Goal: Task Accomplishment & Management: Use online tool/utility

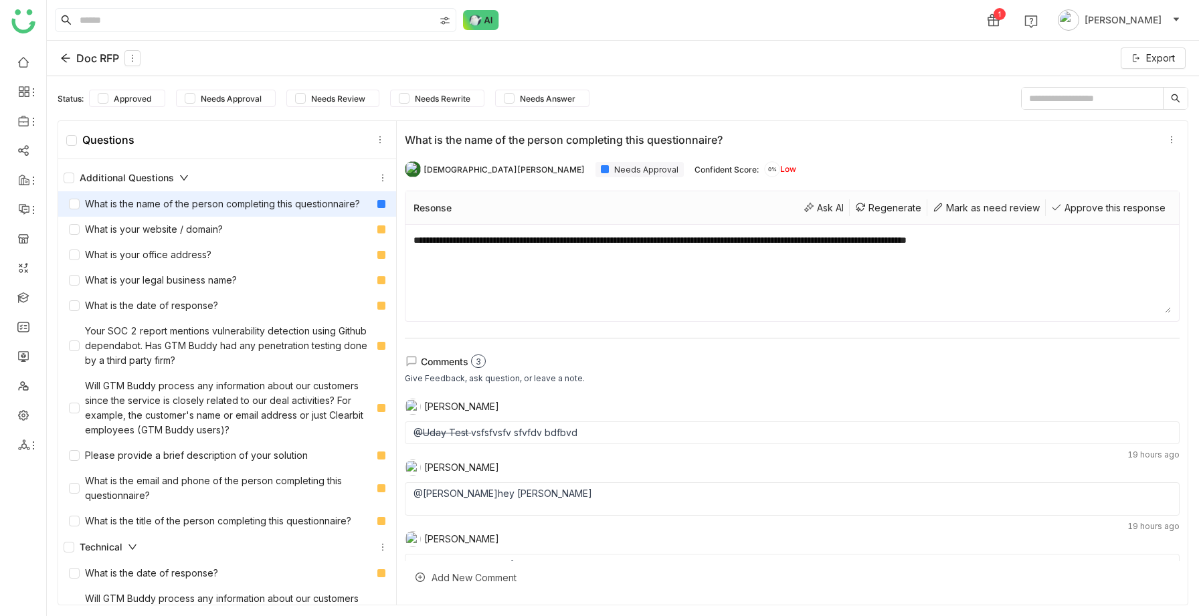
click at [72, 56] on div "Doc RFP" at bounding box center [100, 58] width 80 height 16
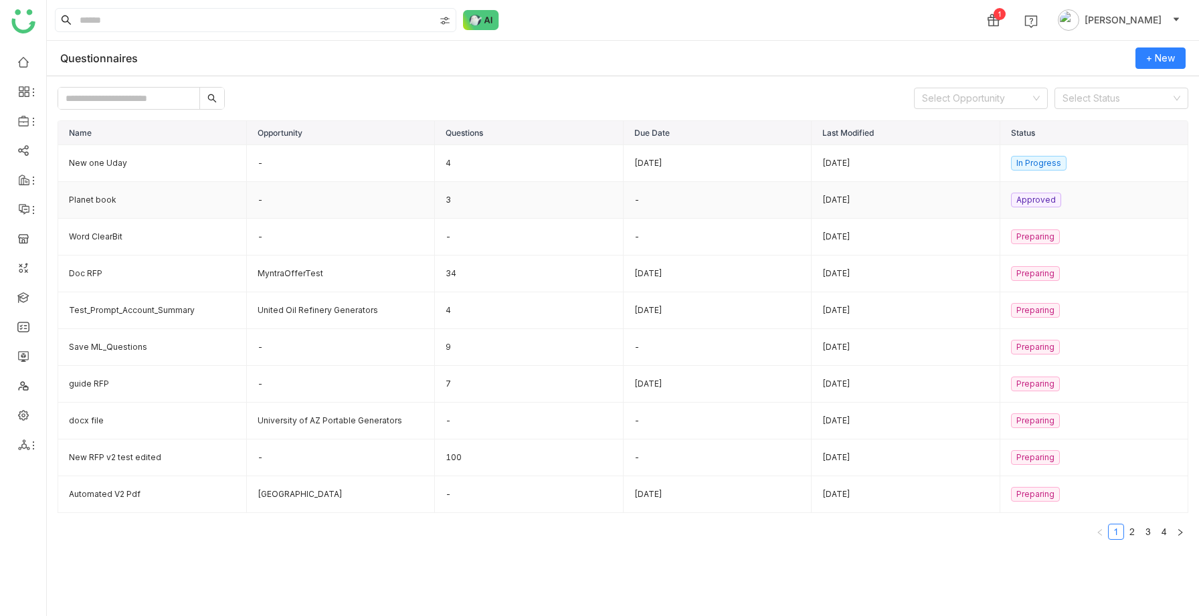
click at [113, 197] on td "Planet book" at bounding box center [152, 200] width 189 height 37
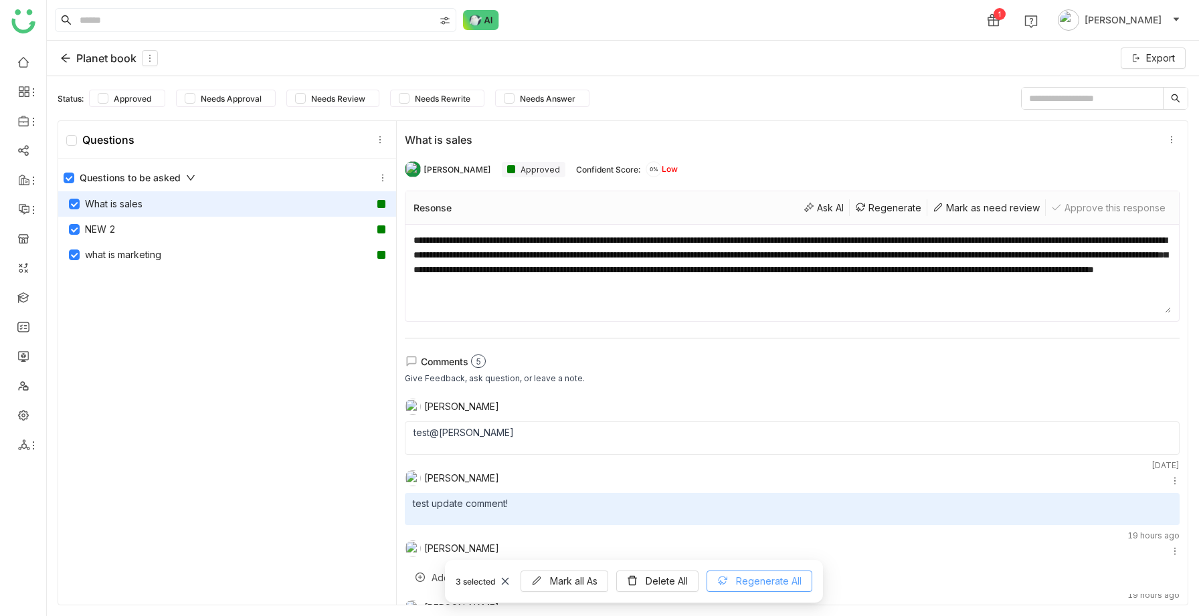
click at [728, 582] on icon at bounding box center [722, 581] width 11 height 11
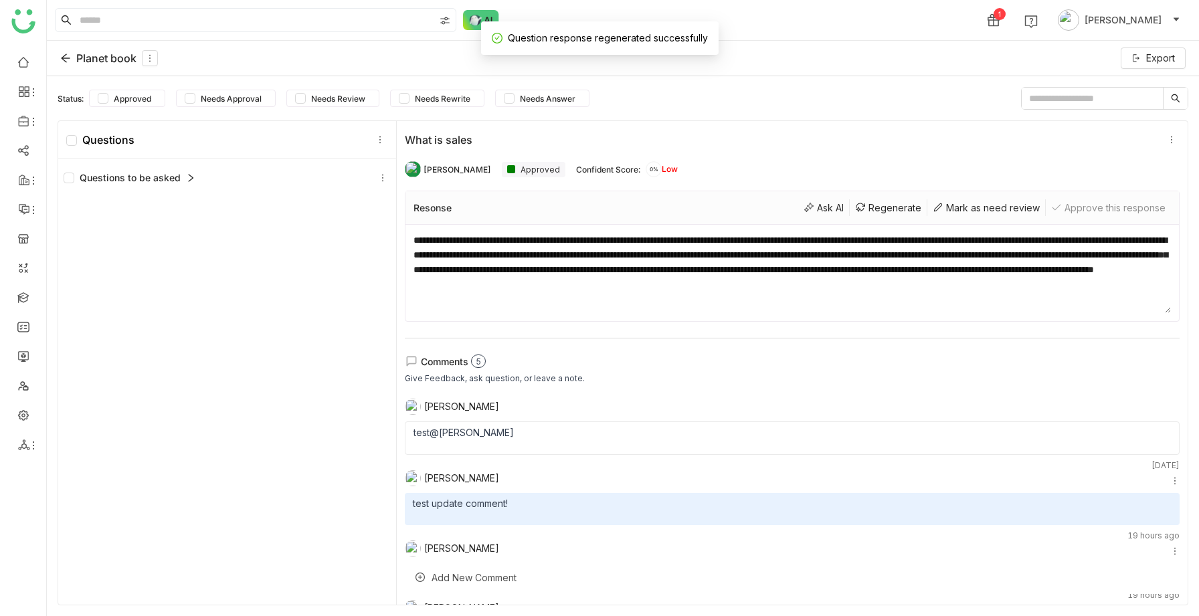
click at [182, 177] on div "Questions to be asked" at bounding box center [130, 178] width 132 height 15
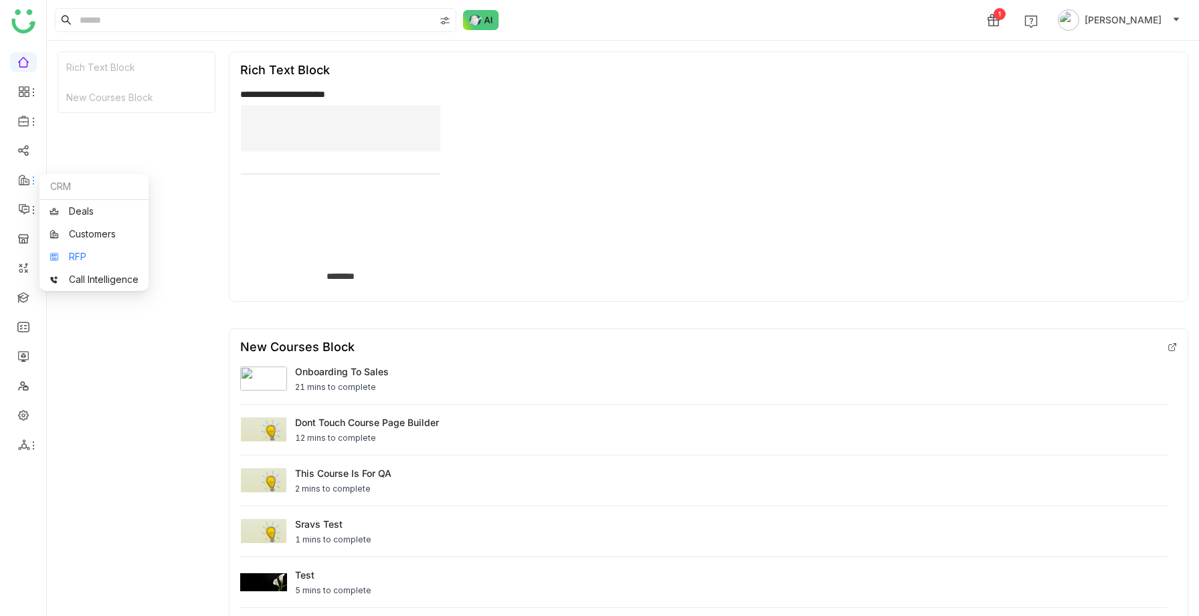
click at [70, 252] on link "RFP" at bounding box center [94, 256] width 89 height 9
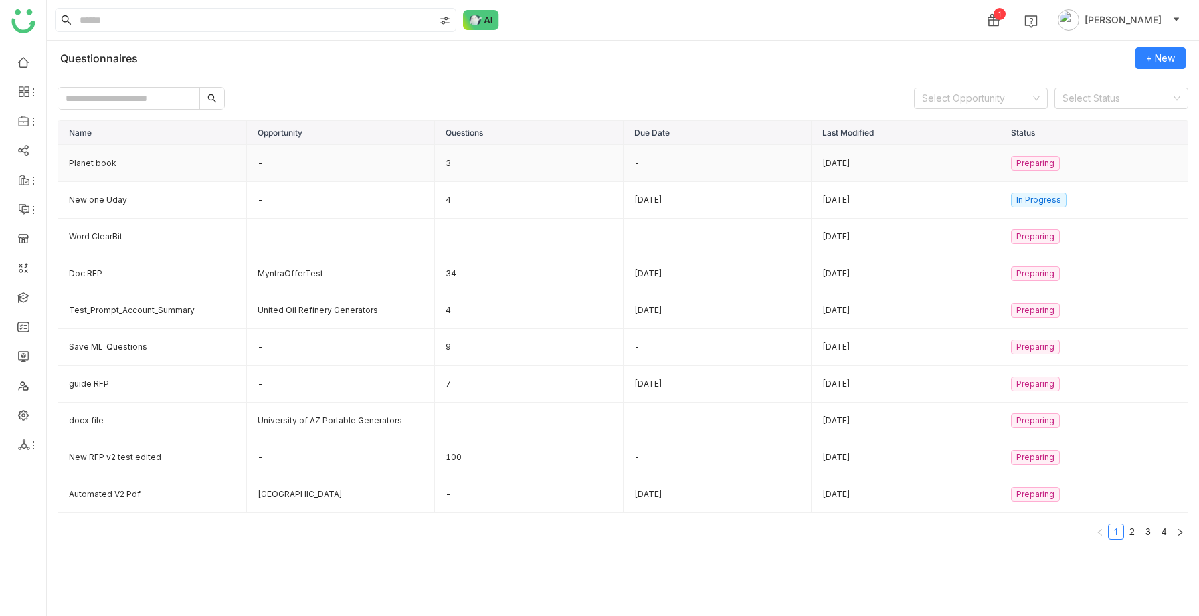
click at [109, 155] on td "Planet book" at bounding box center [152, 163] width 189 height 37
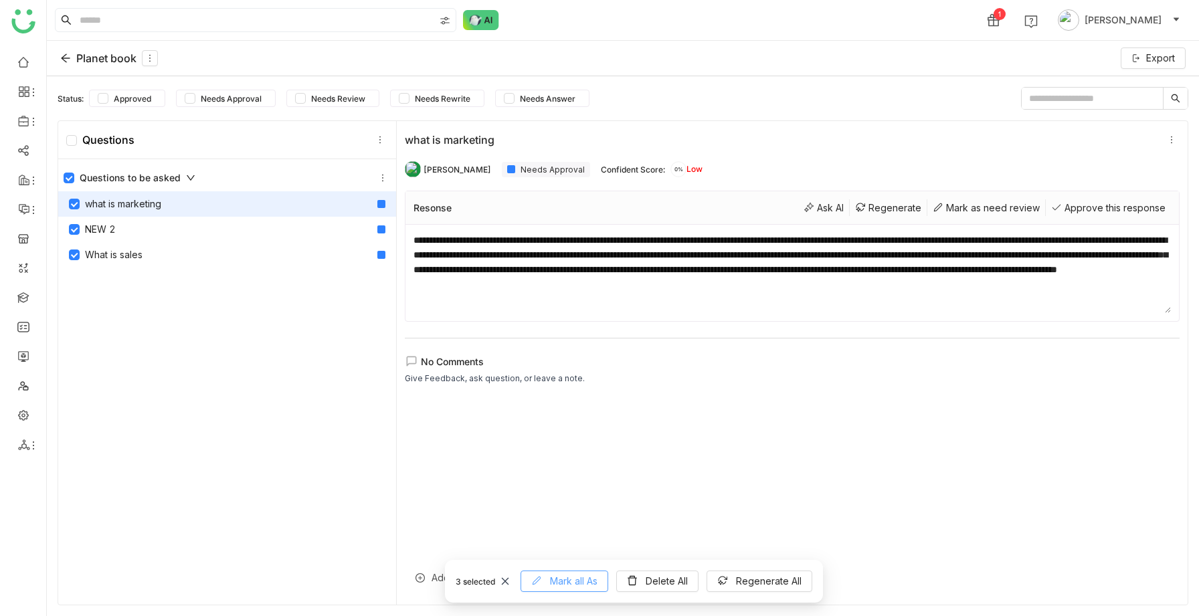
click at [553, 578] on span "Mark all As" at bounding box center [574, 581] width 48 height 15
click at [561, 499] on div "Needs Review" at bounding box center [566, 496] width 107 height 25
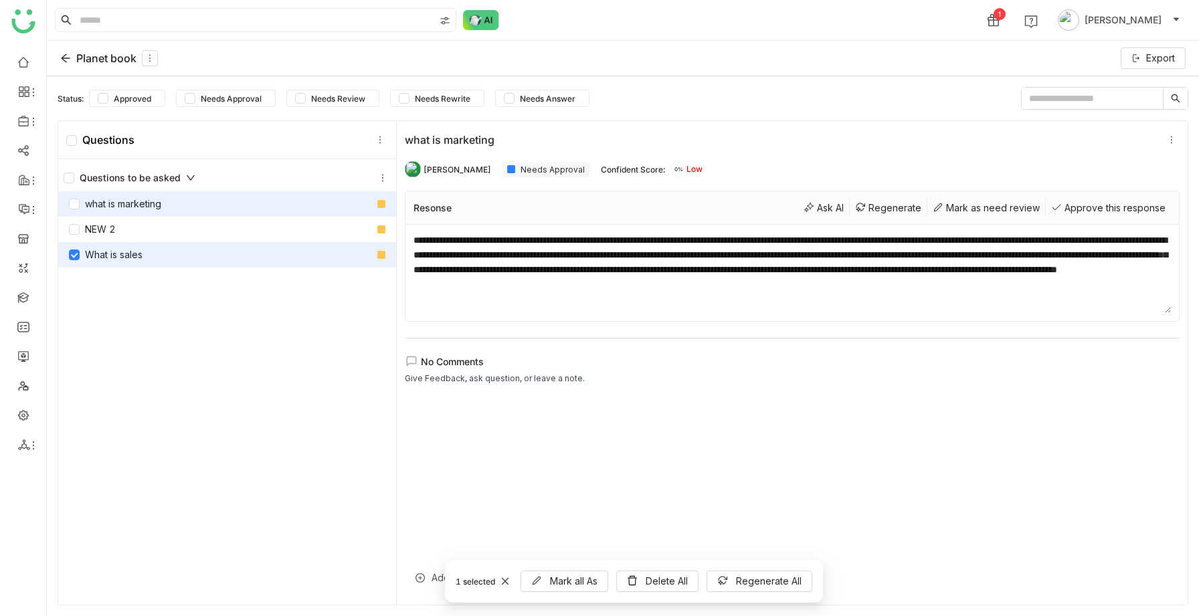
click at [124, 257] on div "What is sales" at bounding box center [106, 255] width 74 height 15
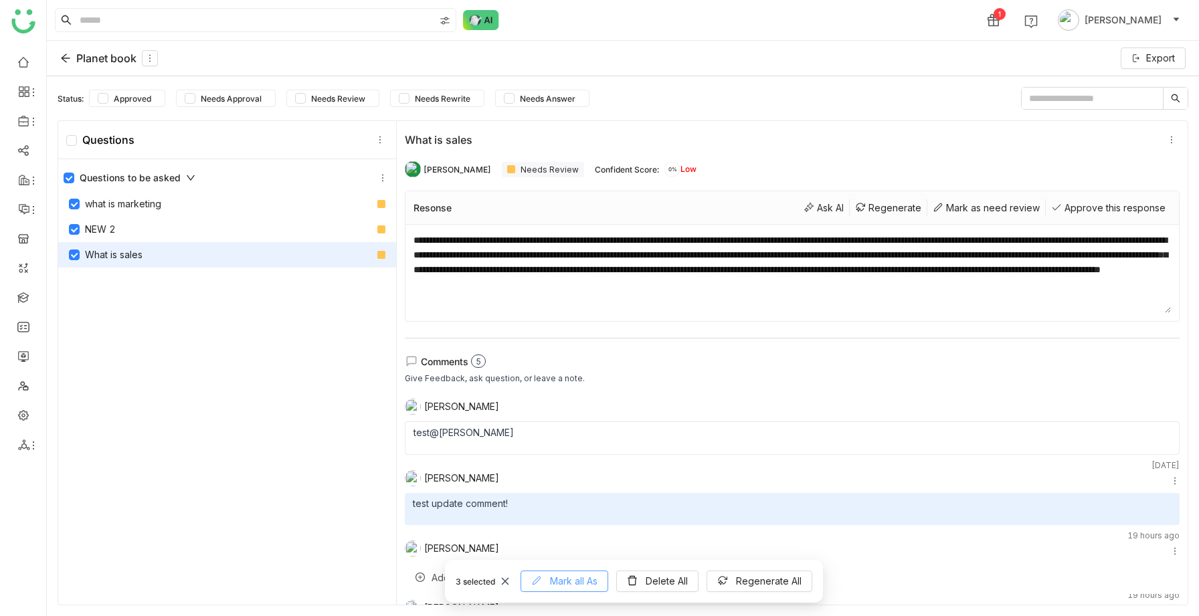
click at [590, 572] on button "Mark all As" at bounding box center [565, 581] width 88 height 21
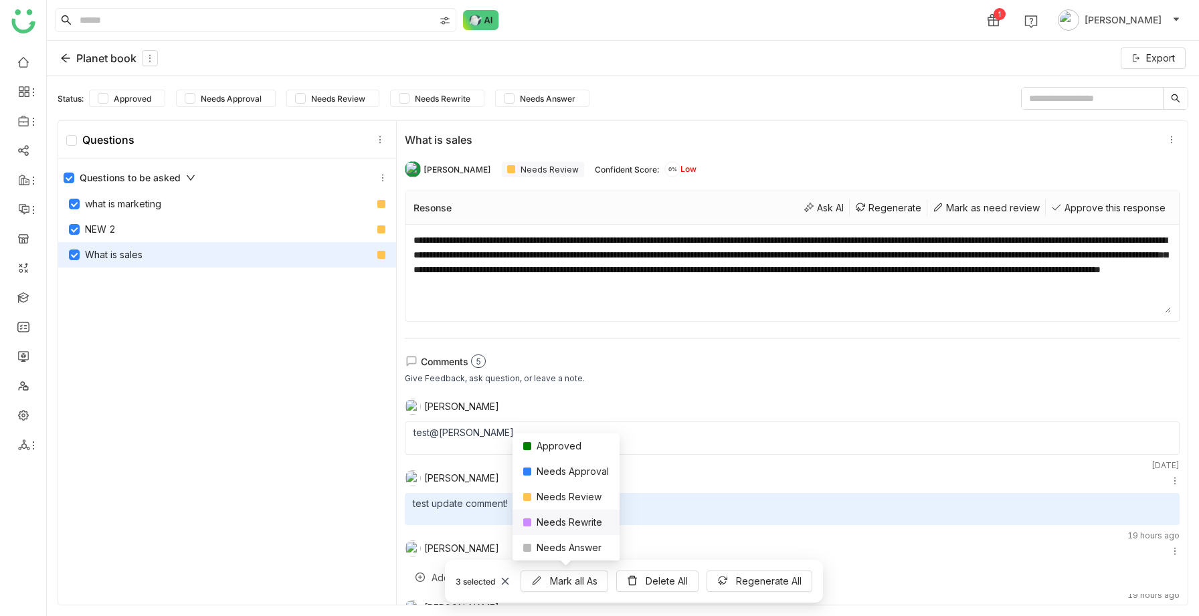
click at [578, 520] on div "Needs Rewrite" at bounding box center [566, 522] width 107 height 25
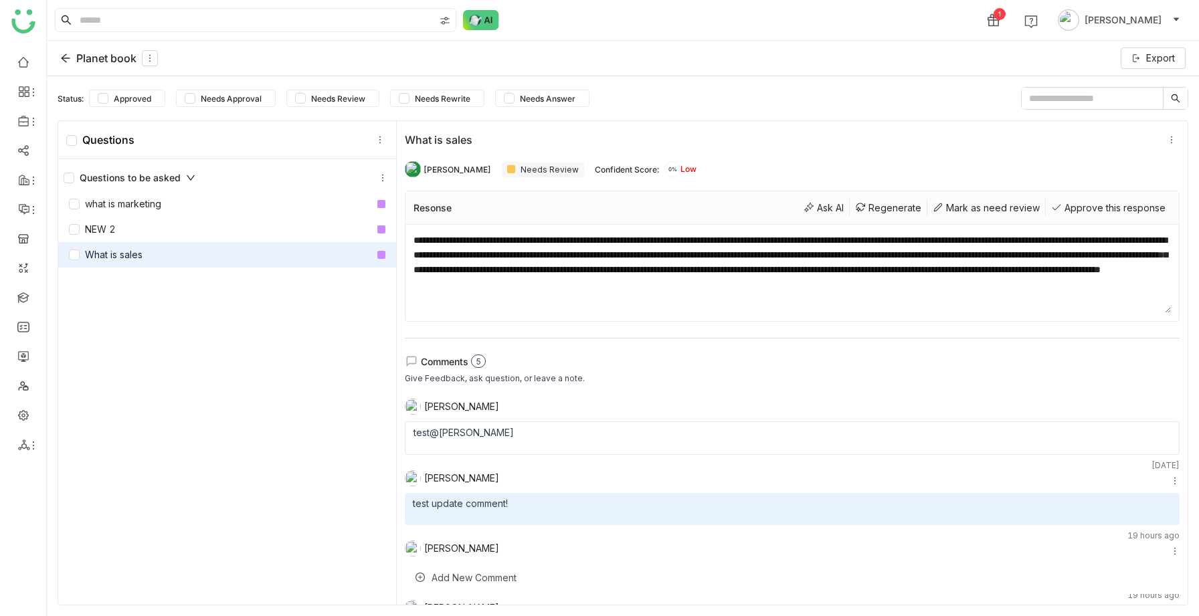
click at [64, 63] on icon at bounding box center [65, 58] width 11 height 11
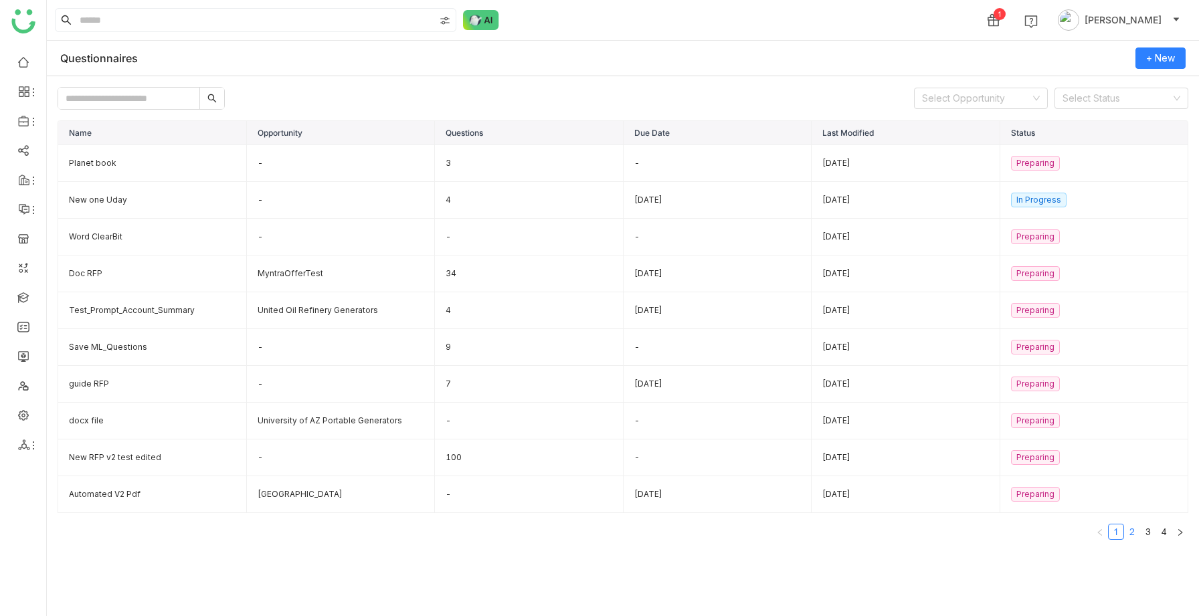
click at [1134, 532] on link "2" at bounding box center [1132, 532] width 15 height 15
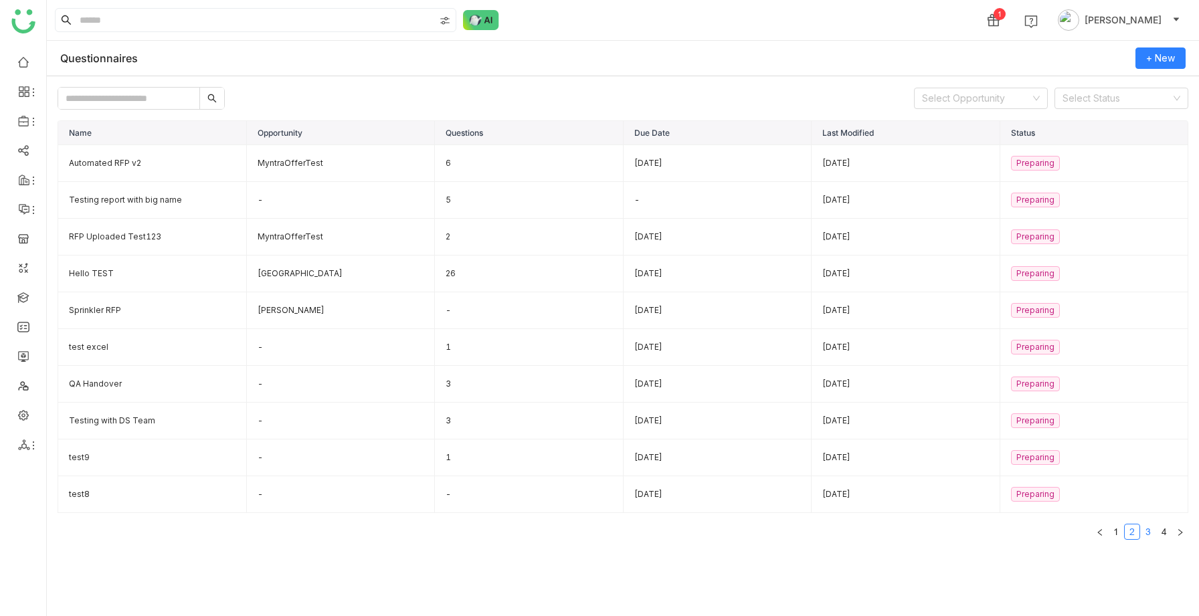
click at [1154, 532] on link "3" at bounding box center [1148, 532] width 15 height 15
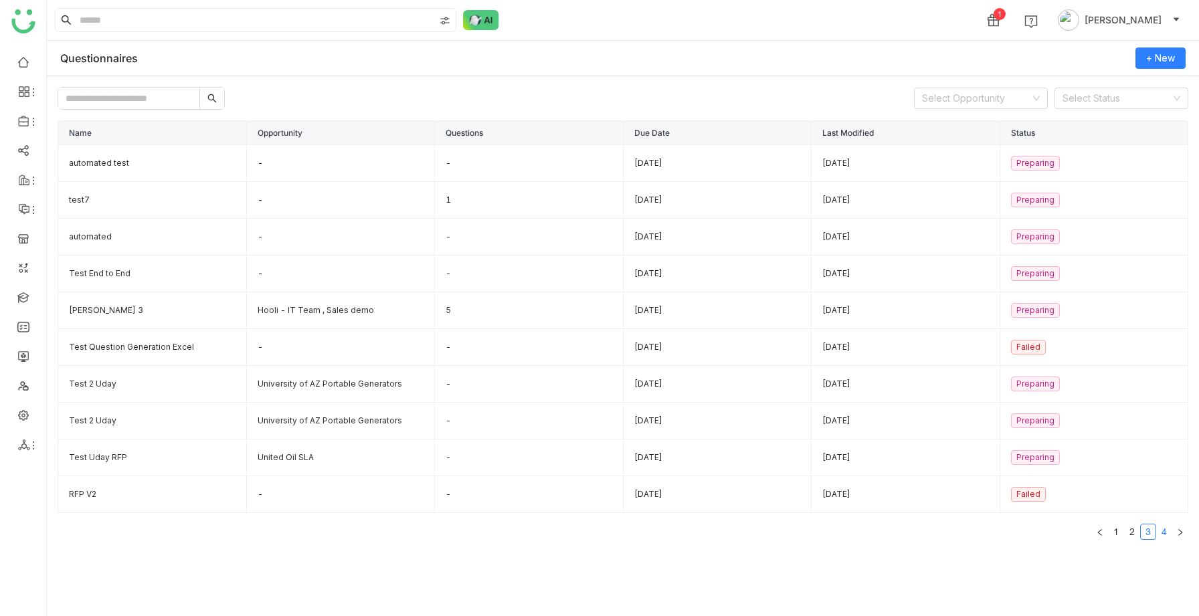
click at [1165, 536] on link "4" at bounding box center [1164, 532] width 15 height 15
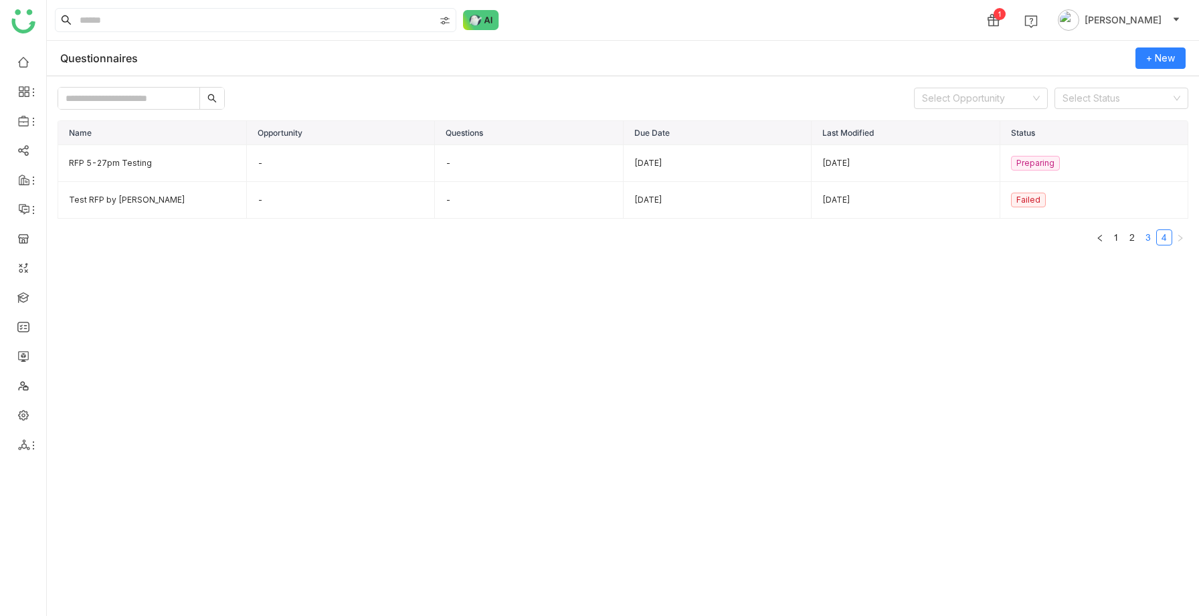
click at [1148, 239] on link "3" at bounding box center [1148, 237] width 15 height 15
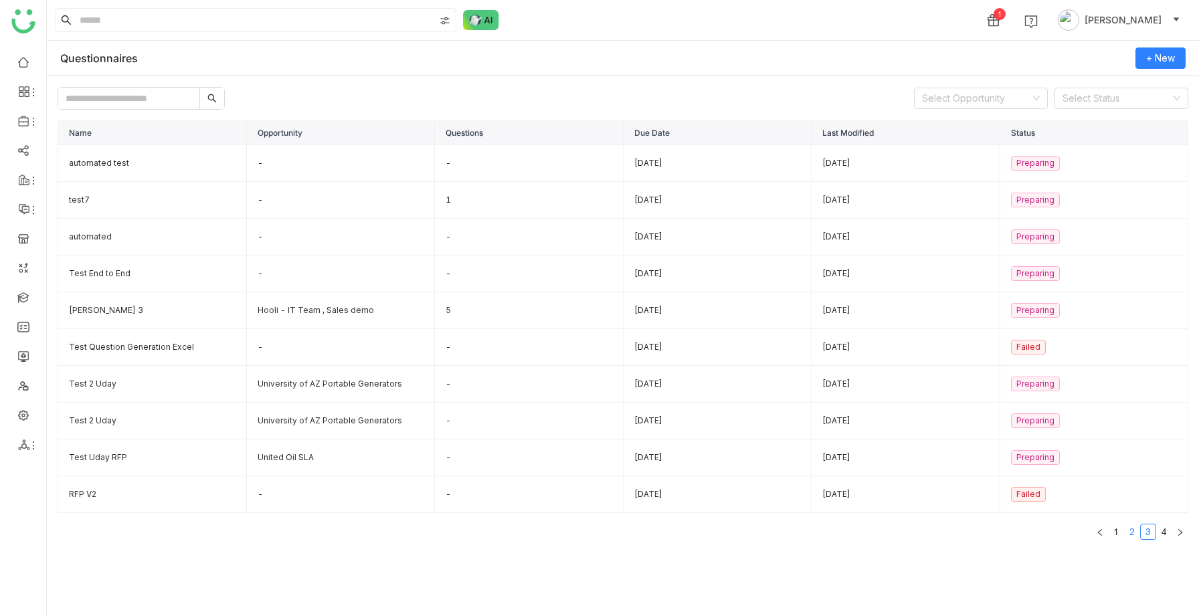
click at [1134, 534] on link "2" at bounding box center [1132, 532] width 15 height 15
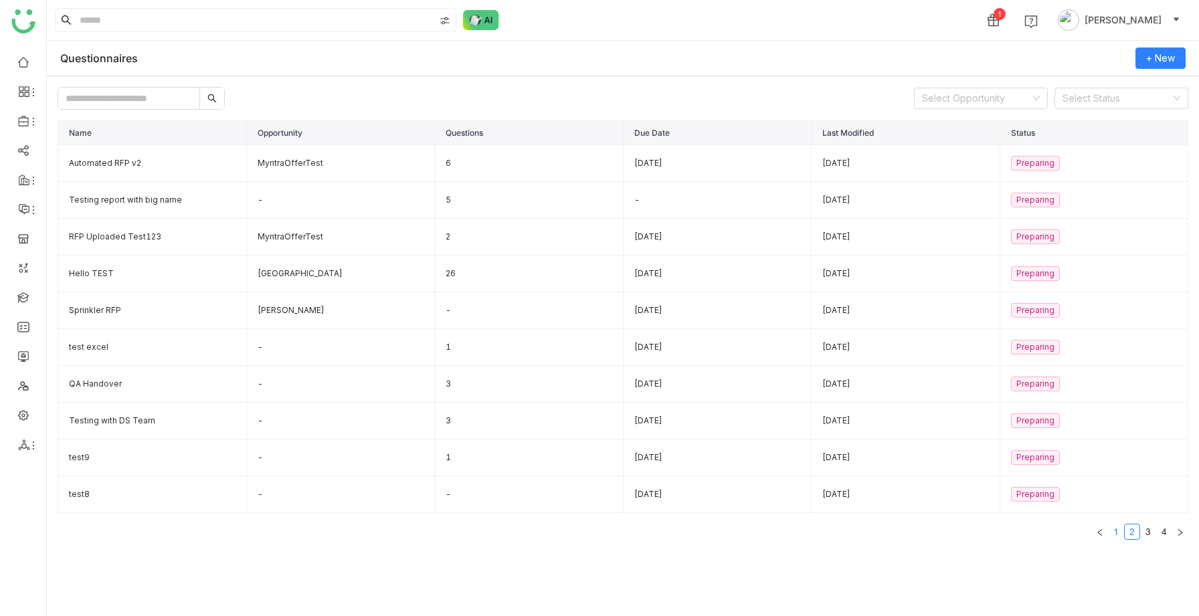
click at [1111, 534] on link "1" at bounding box center [1116, 532] width 15 height 15
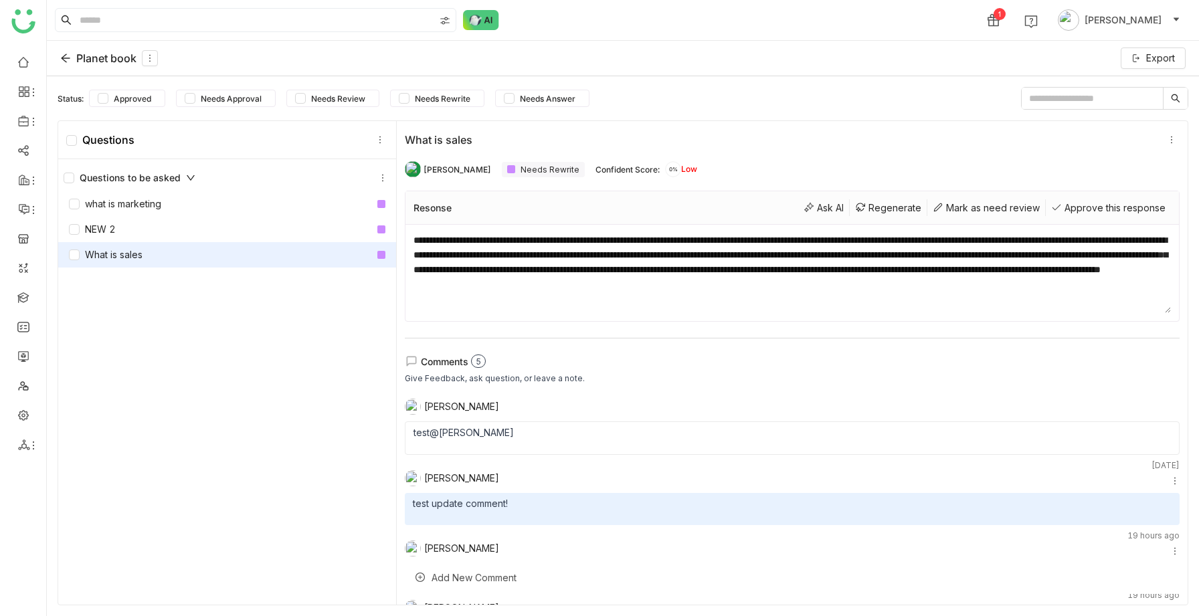
click at [70, 56] on icon at bounding box center [65, 58] width 11 height 11
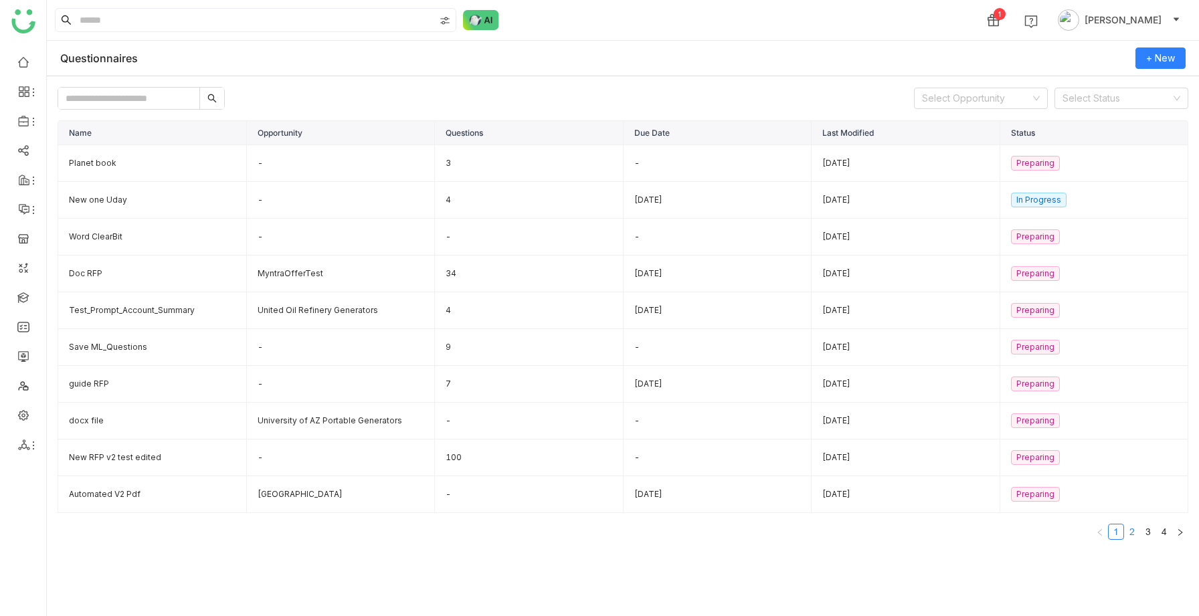
click at [1134, 530] on link "2" at bounding box center [1132, 532] width 15 height 15
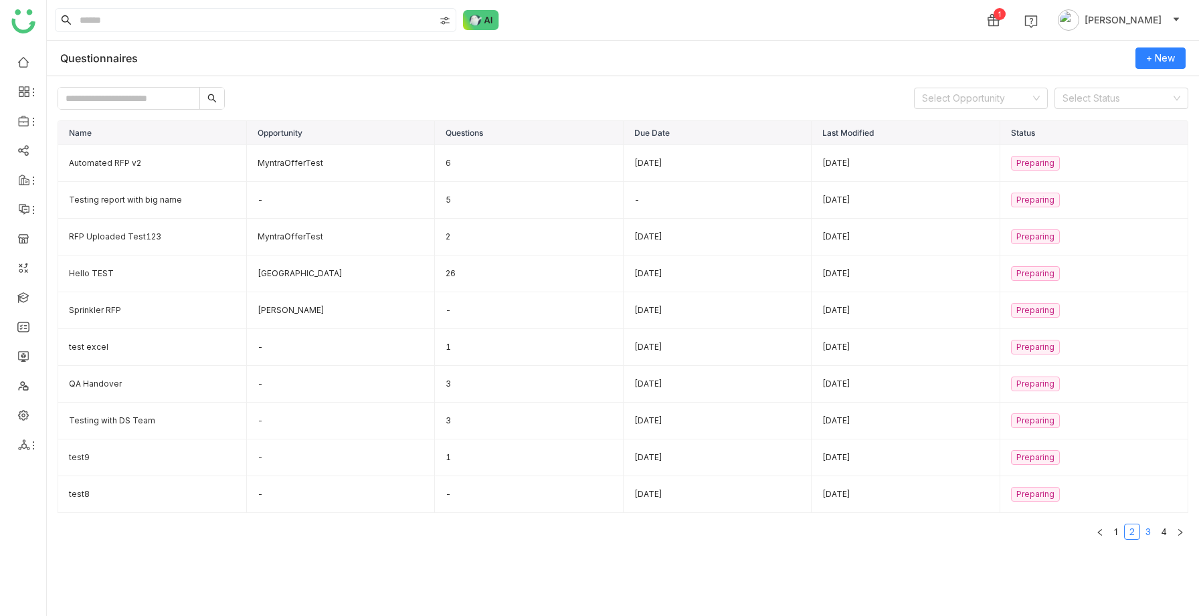
click at [1152, 532] on link "3" at bounding box center [1148, 532] width 15 height 15
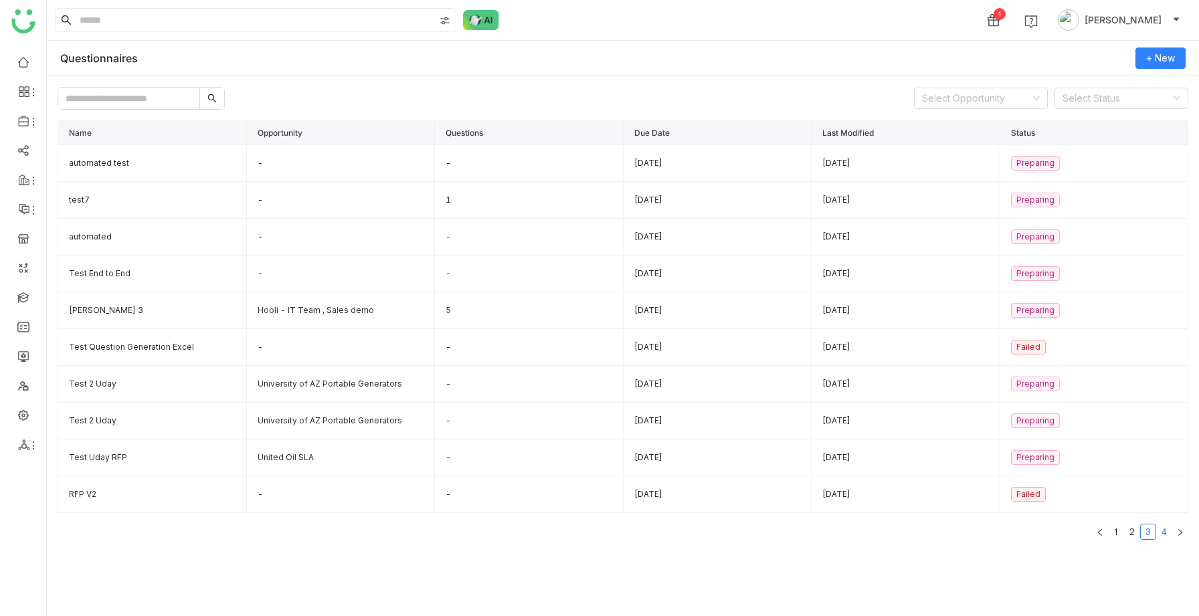
click at [1168, 527] on link "4" at bounding box center [1164, 532] width 15 height 15
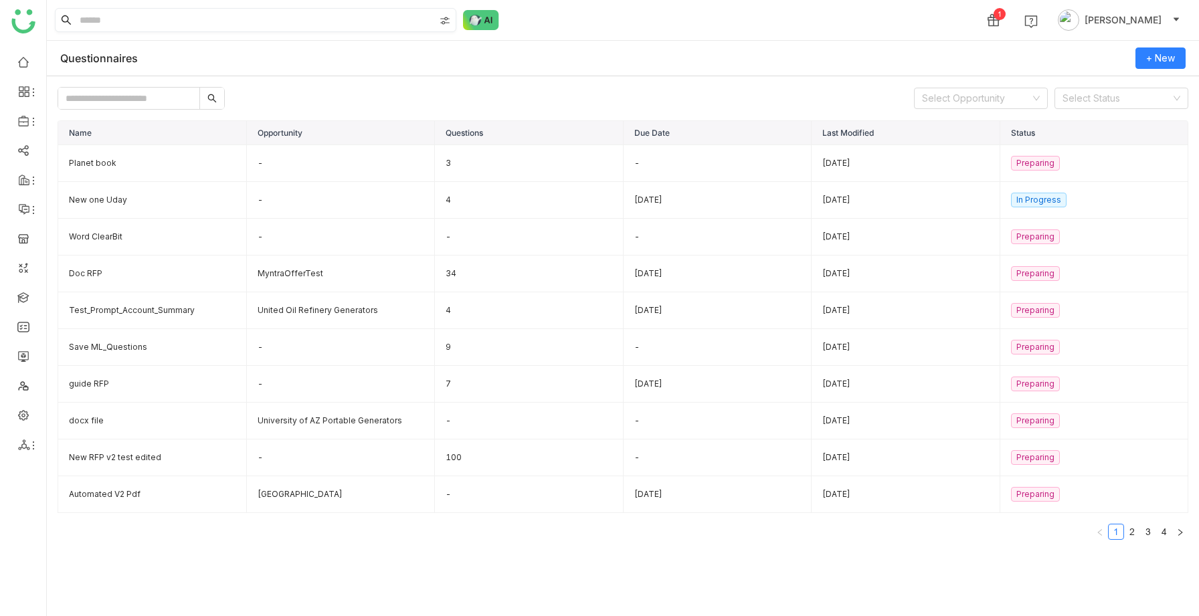
click at [268, 24] on input at bounding box center [255, 20] width 357 height 23
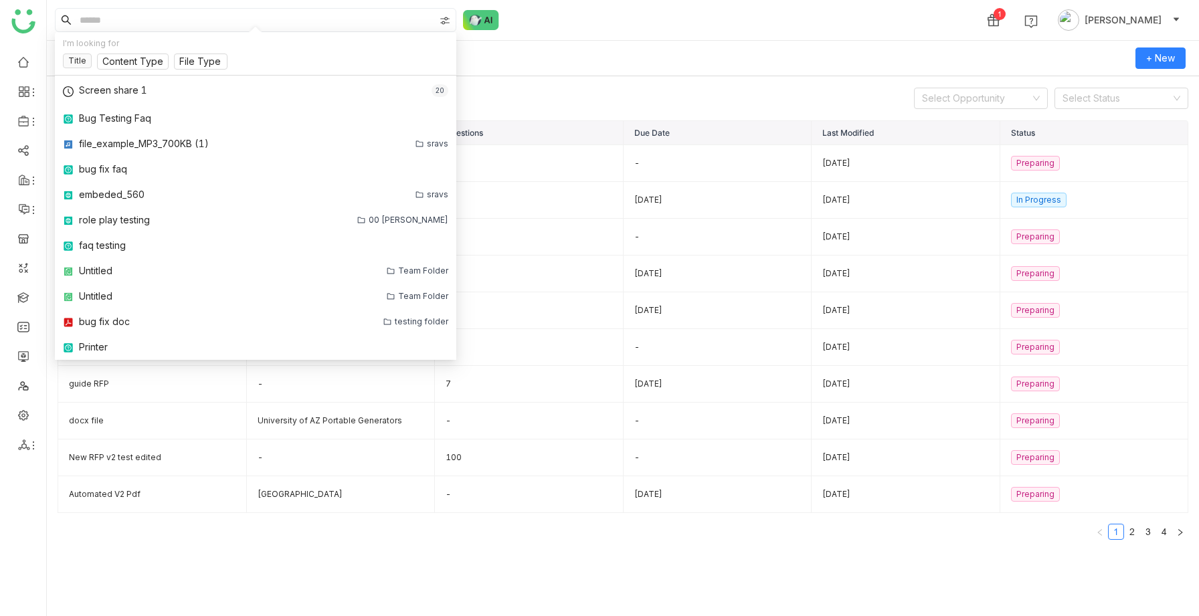
click at [68, 388] on nz-table "Name Opportunity Questions Due Date Last Modified Status Planet book - 3 - [DAT…" at bounding box center [623, 335] width 1131 height 430
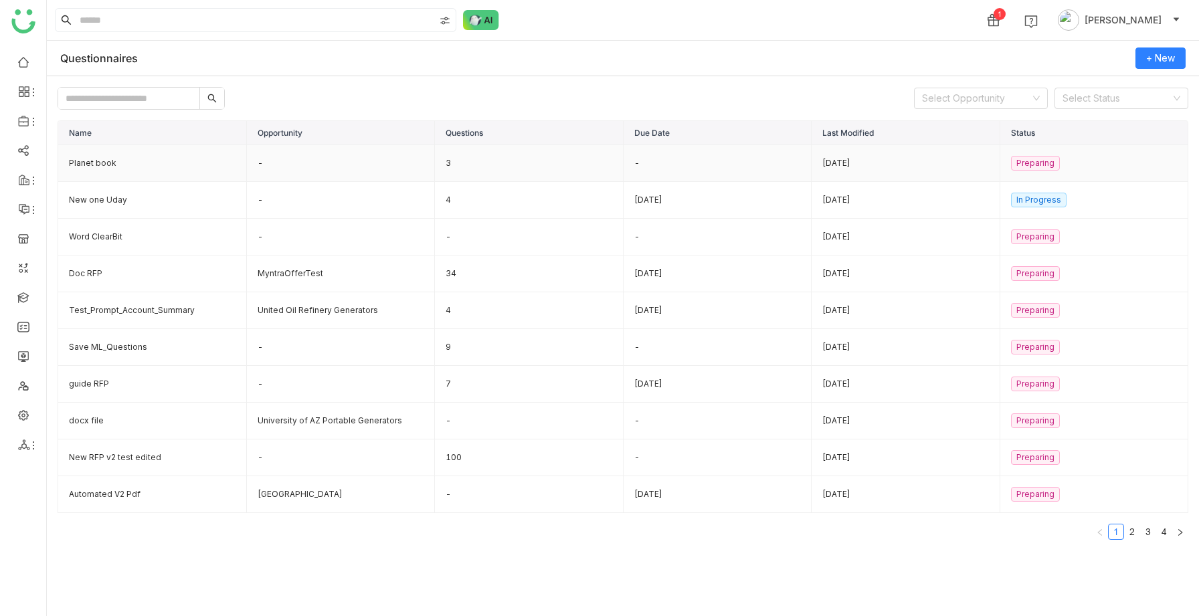
click at [114, 169] on td "Planet book" at bounding box center [152, 163] width 189 height 37
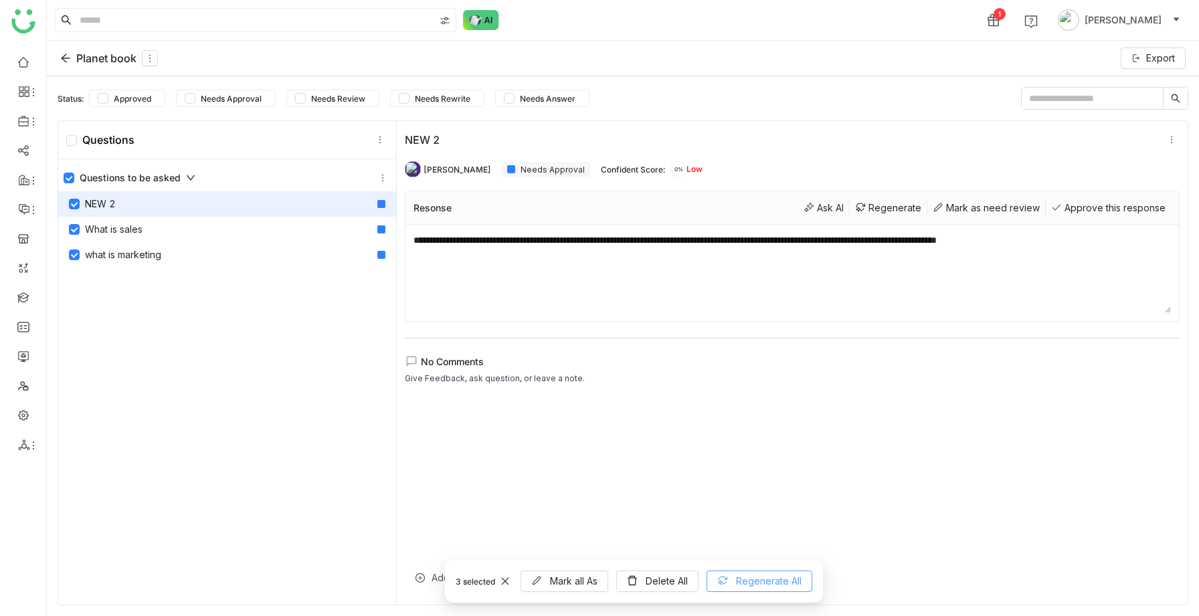
click at [730, 388] on button "Regenerate All" at bounding box center [760, 581] width 106 height 21
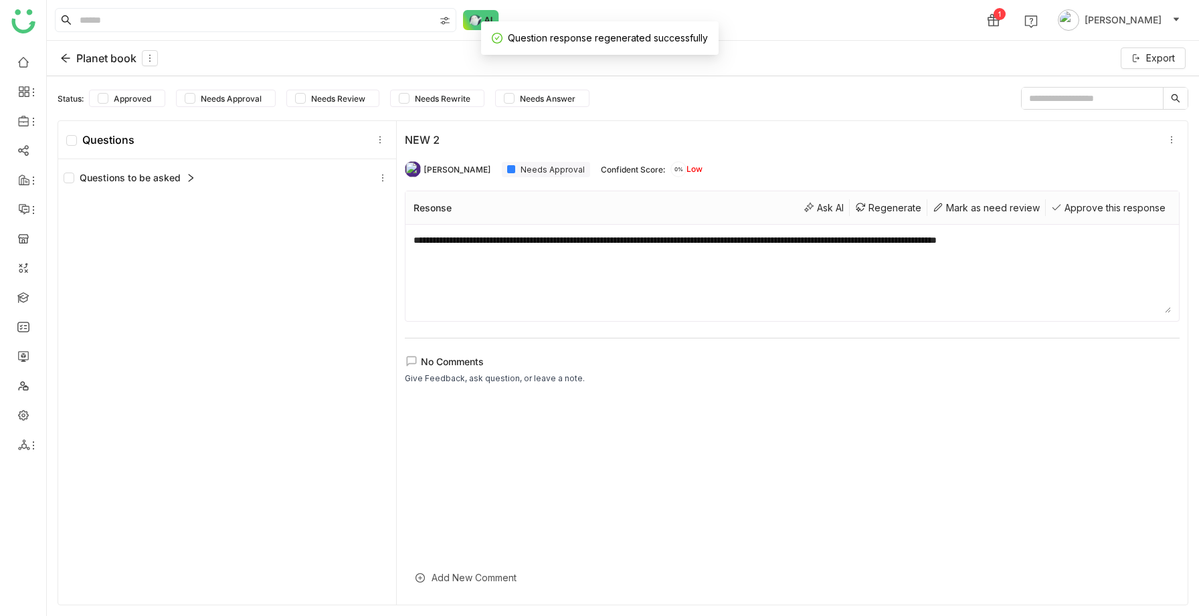
click at [85, 178] on div "Questions to be asked" at bounding box center [130, 178] width 132 height 15
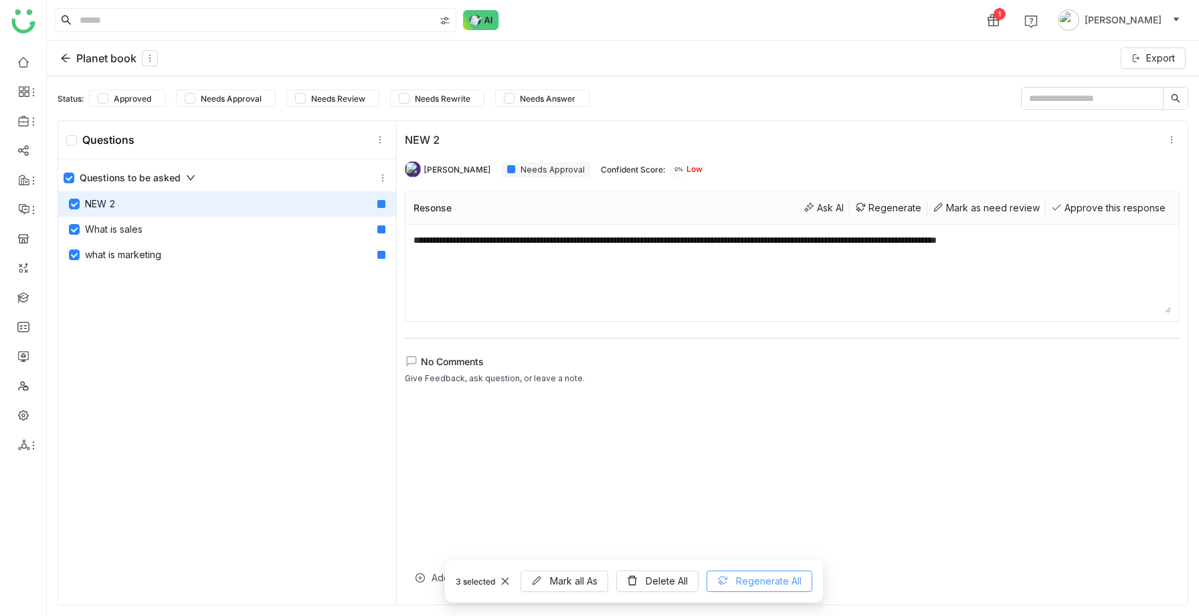
click at [737, 388] on button "Regenerate All" at bounding box center [760, 581] width 106 height 21
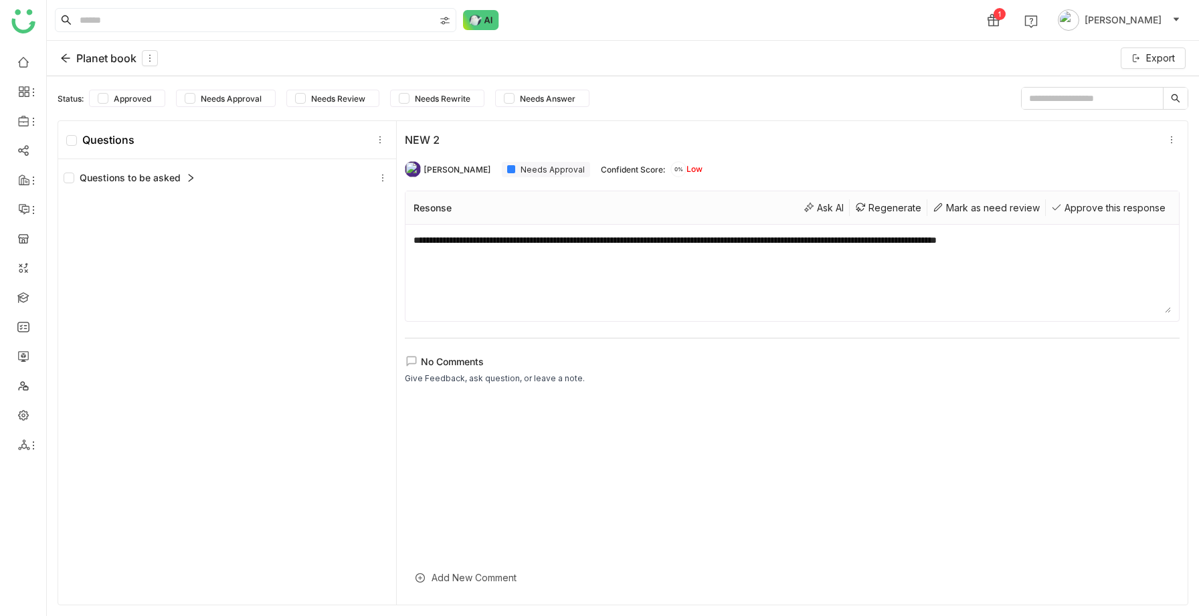
click at [90, 180] on div "Questions to be asked" at bounding box center [130, 178] width 132 height 15
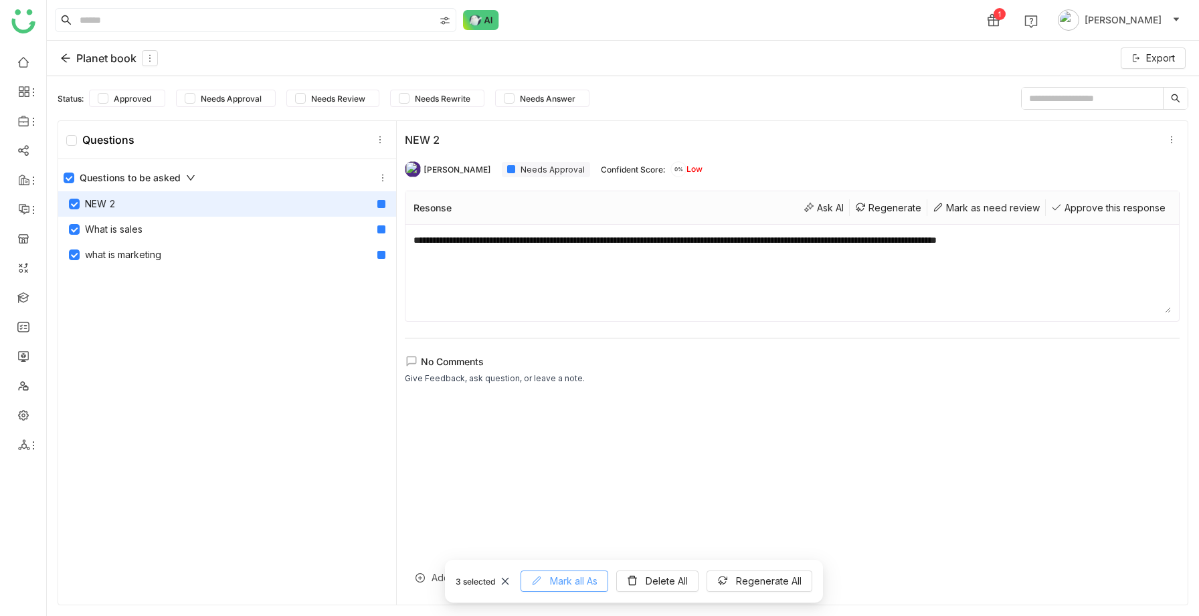
click at [574, 388] on span "Mark all As" at bounding box center [574, 581] width 48 height 15
click at [772, 388] on div at bounding box center [792, 502] width 775 height 207
click at [1108, 207] on div "Approve this response" at bounding box center [1108, 207] width 125 height 17
